Goal: Task Accomplishment & Management: Complete application form

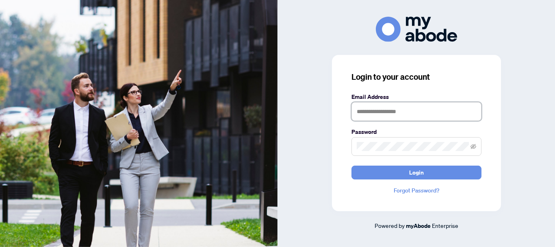
click at [393, 110] on input "text" at bounding box center [416, 111] width 130 height 19
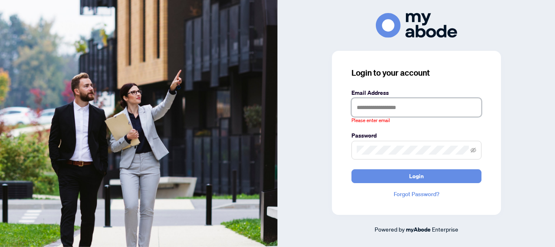
type input "**********"
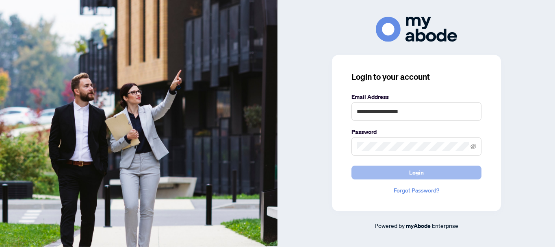
click at [413, 175] on span "Login" at bounding box center [416, 172] width 15 height 13
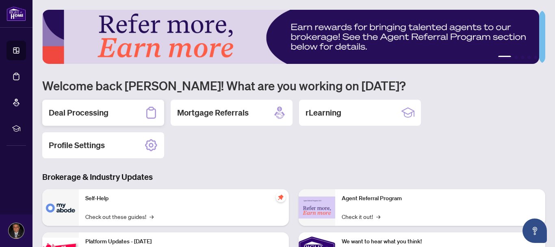
click at [109, 110] on div "Deal Processing" at bounding box center [103, 113] width 122 height 26
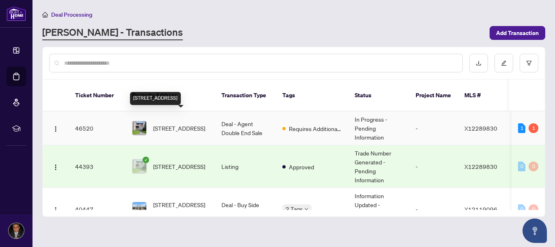
click at [177, 125] on span "[STREET_ADDRESS]" at bounding box center [179, 127] width 52 height 9
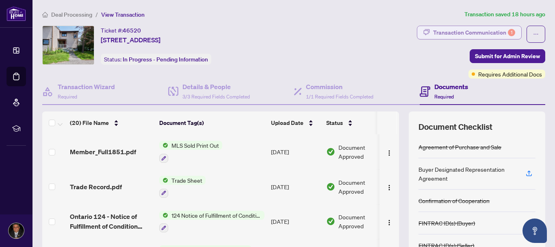
click at [478, 30] on div "Transaction Communication 1" at bounding box center [474, 32] width 82 height 13
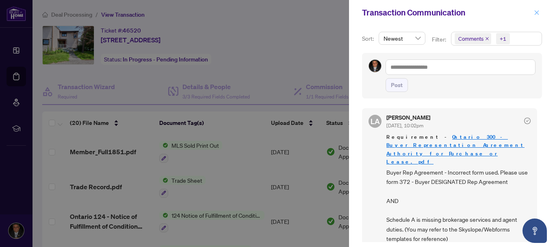
click at [533, 15] on button "button" at bounding box center [536, 13] width 11 height 10
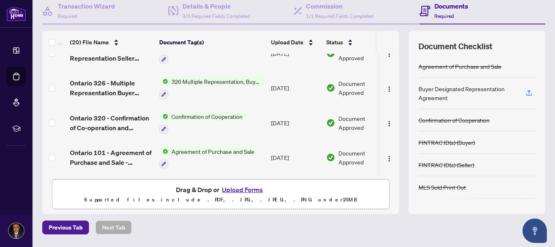
scroll to position [106, 0]
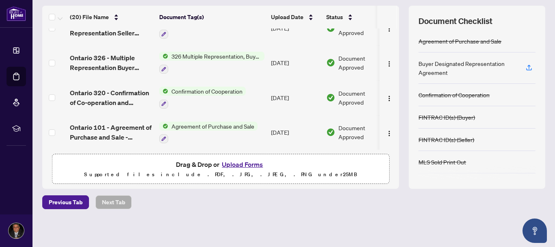
click at [236, 165] on button "Upload Forms" at bounding box center [242, 164] width 46 height 11
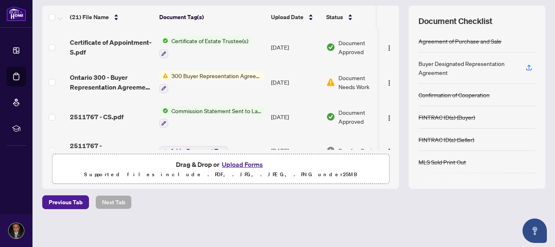
scroll to position [135, 0]
click at [383, 86] on button "button" at bounding box center [389, 82] width 13 height 13
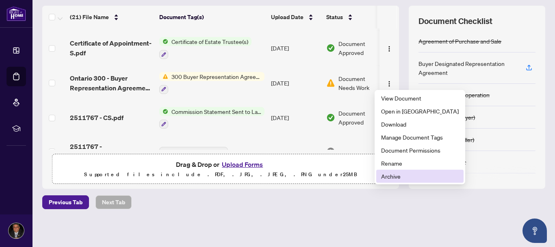
click at [393, 175] on span "Archive" at bounding box center [420, 175] width 78 height 9
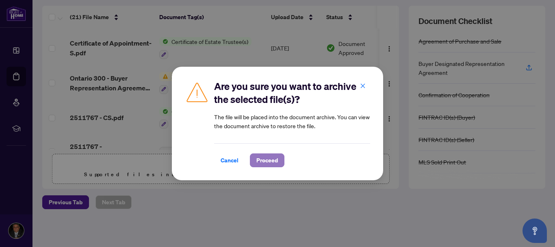
click at [269, 156] on span "Proceed" at bounding box center [267, 160] width 22 height 13
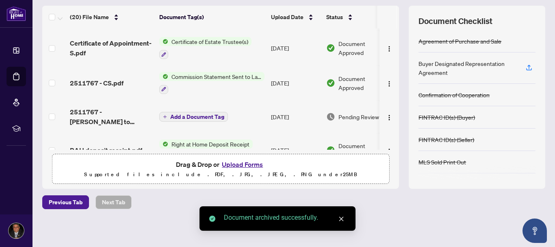
click at [269, 156] on span "Drag & Drop or Upload Forms Supported files include .PDF, .JPG, .JPEG, .PNG und…" at bounding box center [220, 169] width 336 height 30
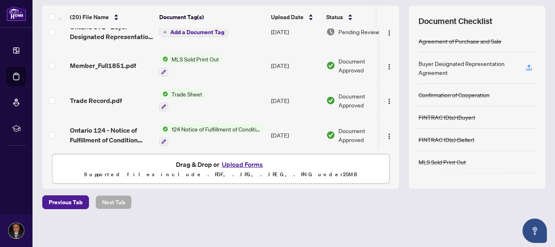
scroll to position [0, 0]
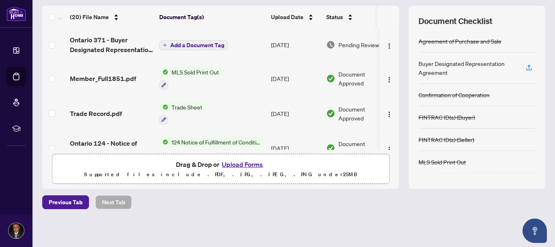
click at [192, 43] on span "Add a Document Tag" at bounding box center [197, 45] width 54 height 6
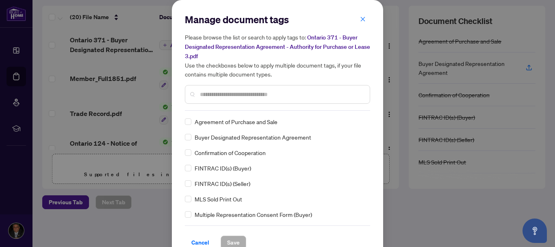
click at [217, 95] on input "text" at bounding box center [281, 94] width 163 height 9
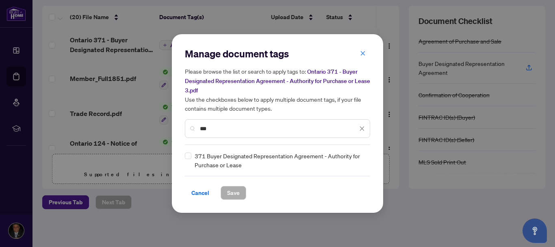
type input "***"
click at [238, 195] on span "Save" at bounding box center [233, 192] width 13 height 13
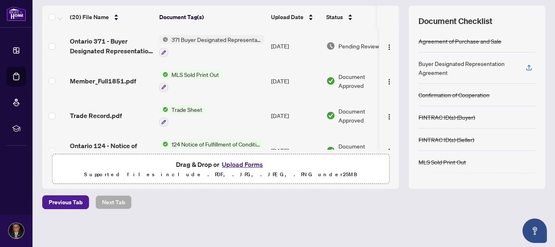
click at [427, 208] on div "Previous Tab Next Tab" at bounding box center [293, 202] width 503 height 14
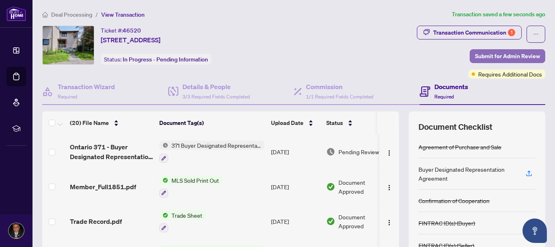
click at [483, 51] on span "Submit for Admin Review" at bounding box center [507, 56] width 65 height 13
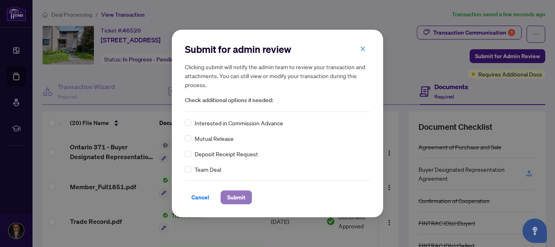
click at [245, 194] on span "Submit" at bounding box center [236, 197] width 18 height 13
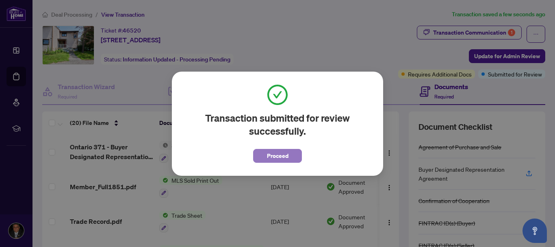
click at [284, 152] on span "Proceed" at bounding box center [278, 155] width 22 height 13
